Goal: Task Accomplishment & Management: Manage account settings

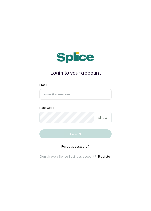
click at [67, 100] on input "Email" at bounding box center [75, 94] width 72 height 11
type input "[EMAIL_ADDRESS][DOMAIN_NAME]"
click at [39, 129] on button "Log in" at bounding box center [75, 133] width 72 height 9
